Goal: Check status: Check status

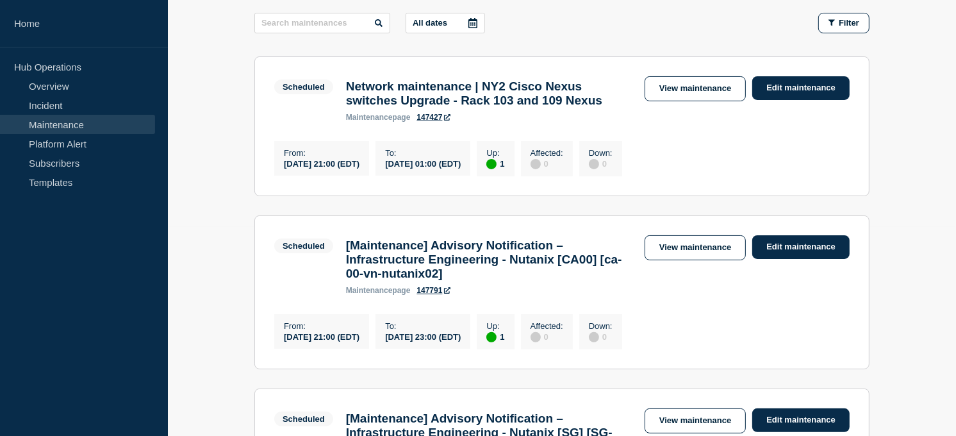
click at [74, 122] on link "Maintenance" at bounding box center [77, 124] width 155 height 19
click at [47, 102] on link "Incident" at bounding box center [77, 104] width 155 height 19
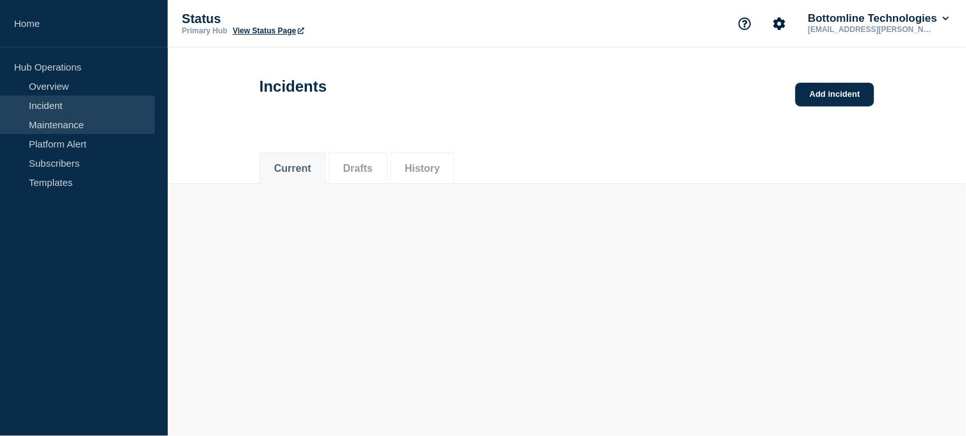
click at [53, 124] on link "Maintenance" at bounding box center [77, 124] width 155 height 19
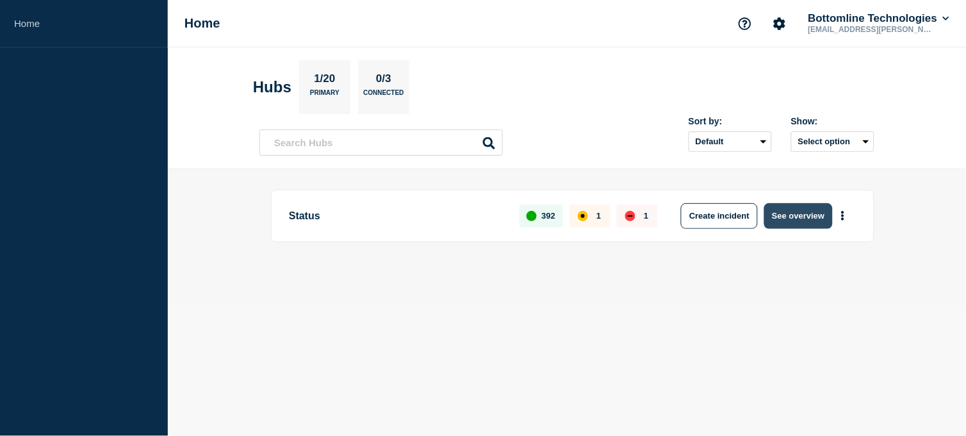
click at [789, 209] on button "See overview" at bounding box center [798, 216] width 68 height 26
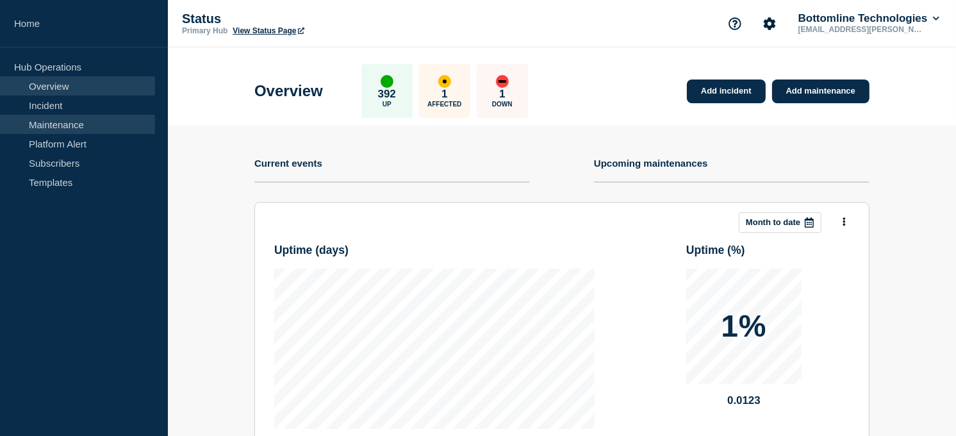
click at [60, 127] on link "Maintenance" at bounding box center [77, 124] width 155 height 19
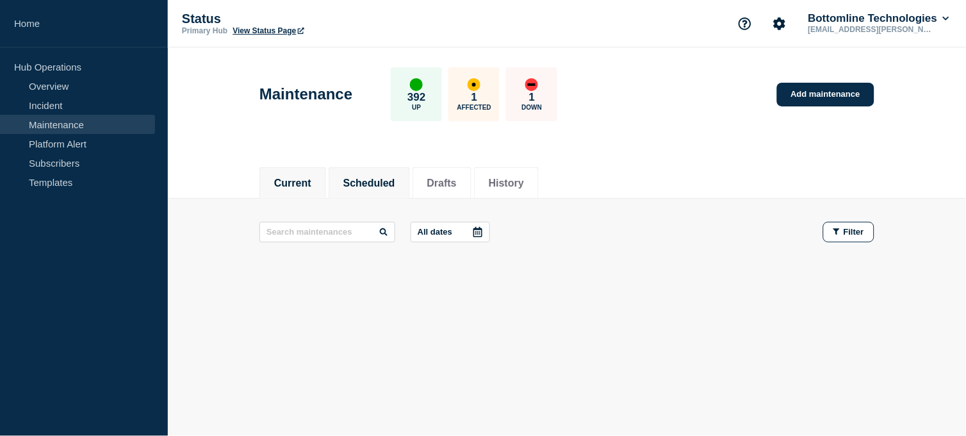
click at [395, 182] on button "Scheduled" at bounding box center [369, 183] width 52 height 12
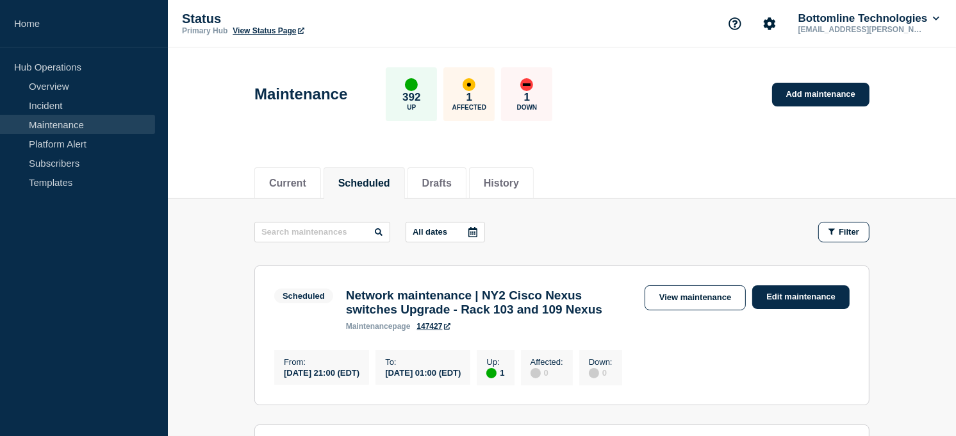
click at [478, 233] on icon at bounding box center [473, 232] width 10 height 10
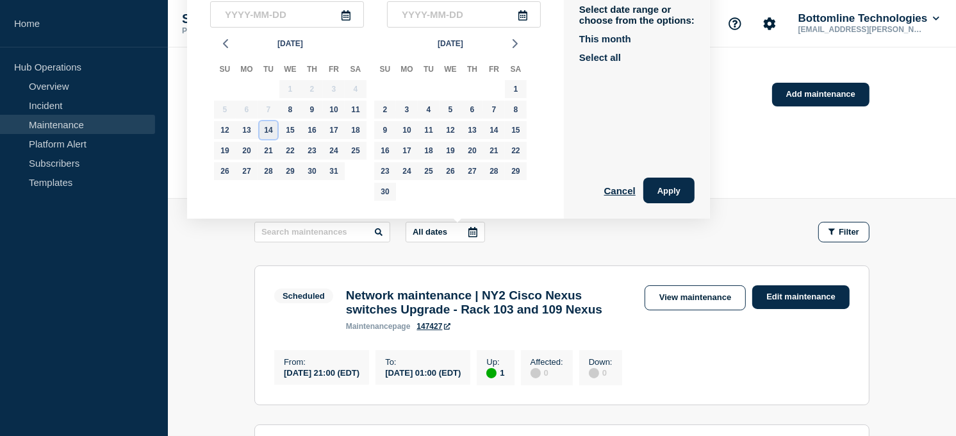
click at [268, 135] on div "14" at bounding box center [268, 130] width 18 height 18
click at [246, 126] on div "13" at bounding box center [247, 130] width 18 height 18
type input "2025-10-13"
type input "2025-10-14"
click at [283, 129] on div "15" at bounding box center [290, 130] width 18 height 18
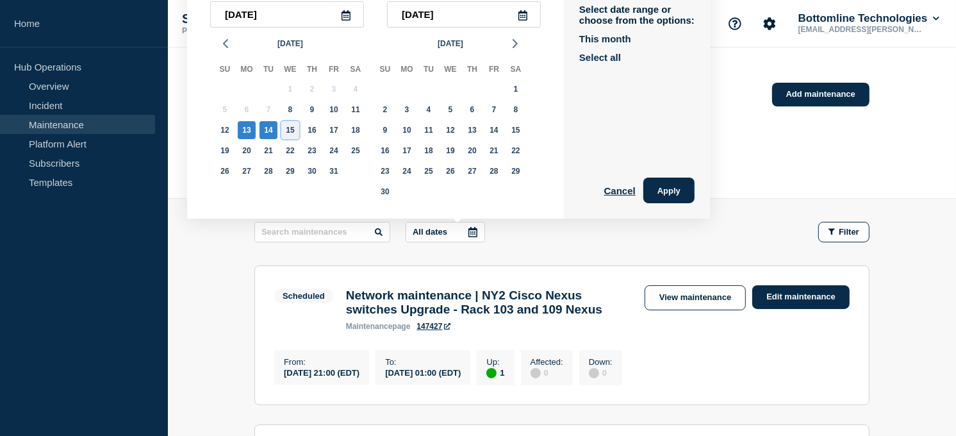
type input "2025-10-15"
click at [251, 128] on div "13" at bounding box center [247, 130] width 18 height 18
type input "2025-10-13"
type input "2025-10-15"
click at [687, 193] on button "Apply" at bounding box center [668, 190] width 51 height 26
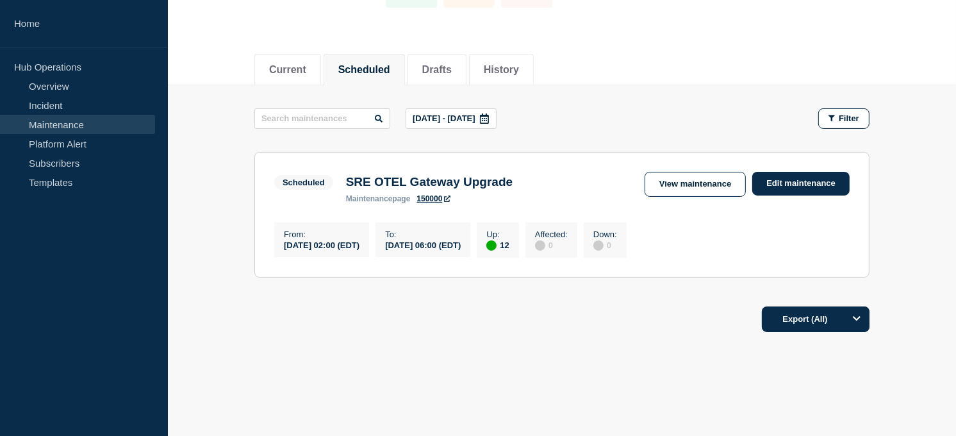
scroll to position [130, 0]
